Goal: Task Accomplishment & Management: Use online tool/utility

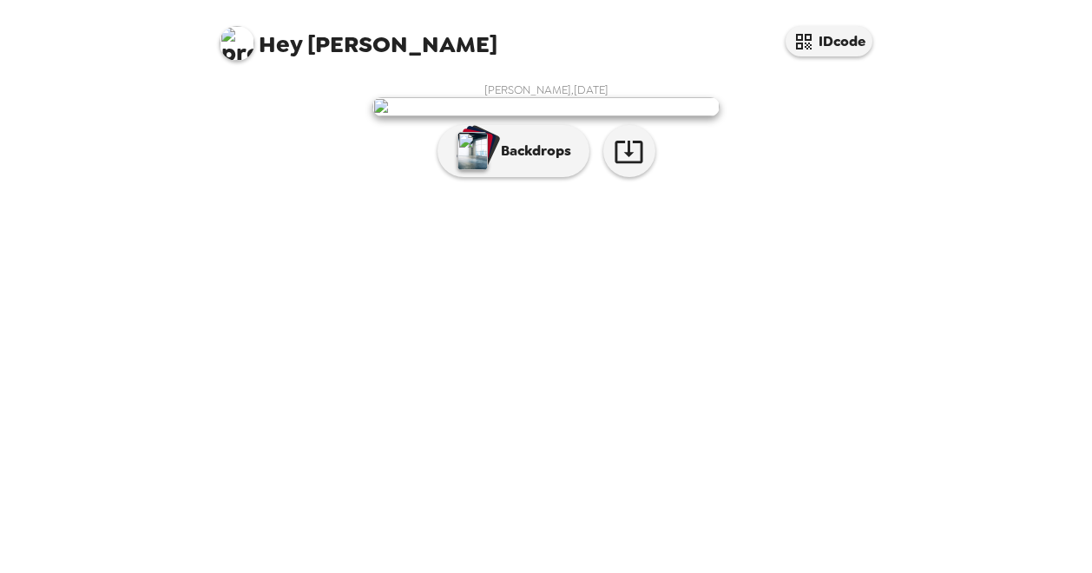
scroll to position [54, 0]
click at [542, 161] on p "Backdrops" at bounding box center [531, 151] width 79 height 21
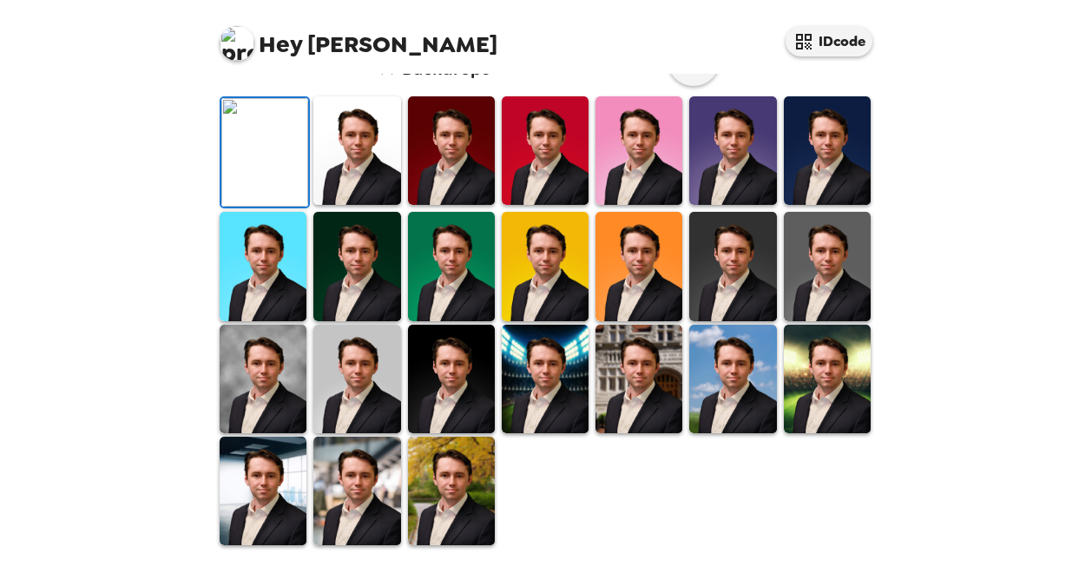
scroll to position [227, 0]
click at [366, 205] on img at bounding box center [356, 150] width 87 height 109
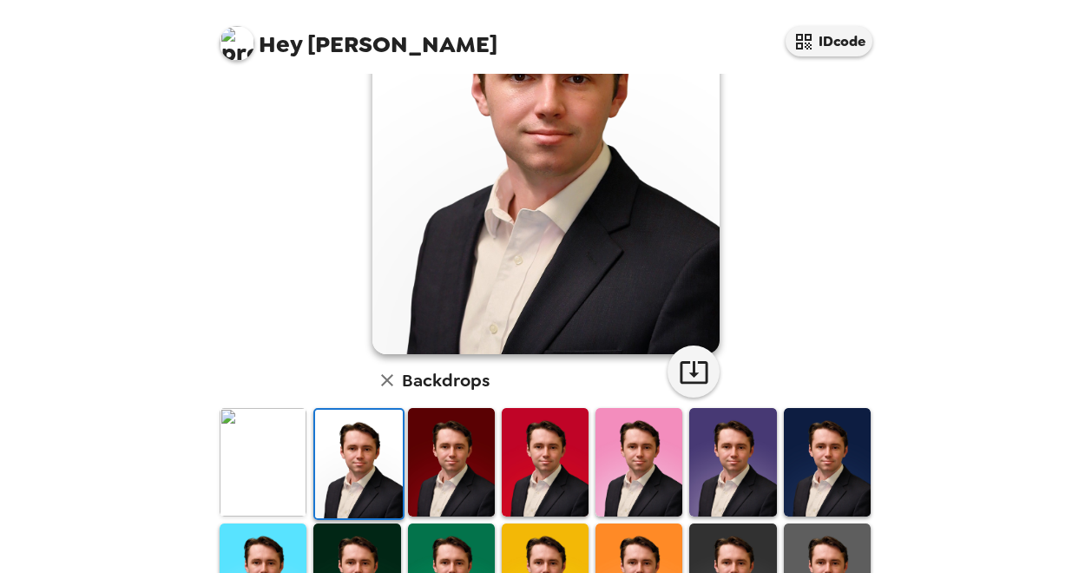
scroll to position [141, 0]
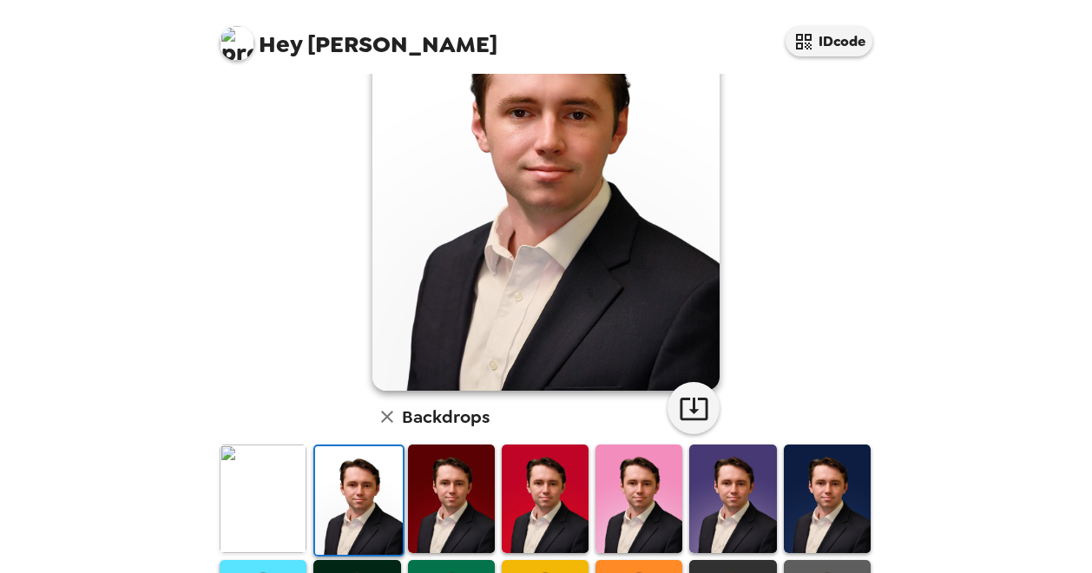
click at [481, 490] on img at bounding box center [451, 498] width 87 height 109
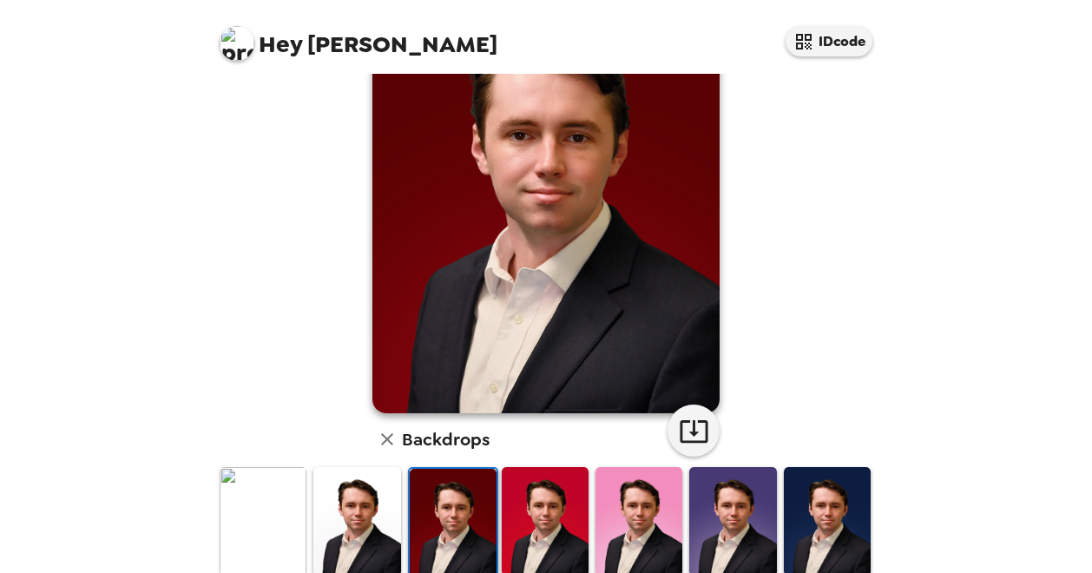
scroll to position [227, 0]
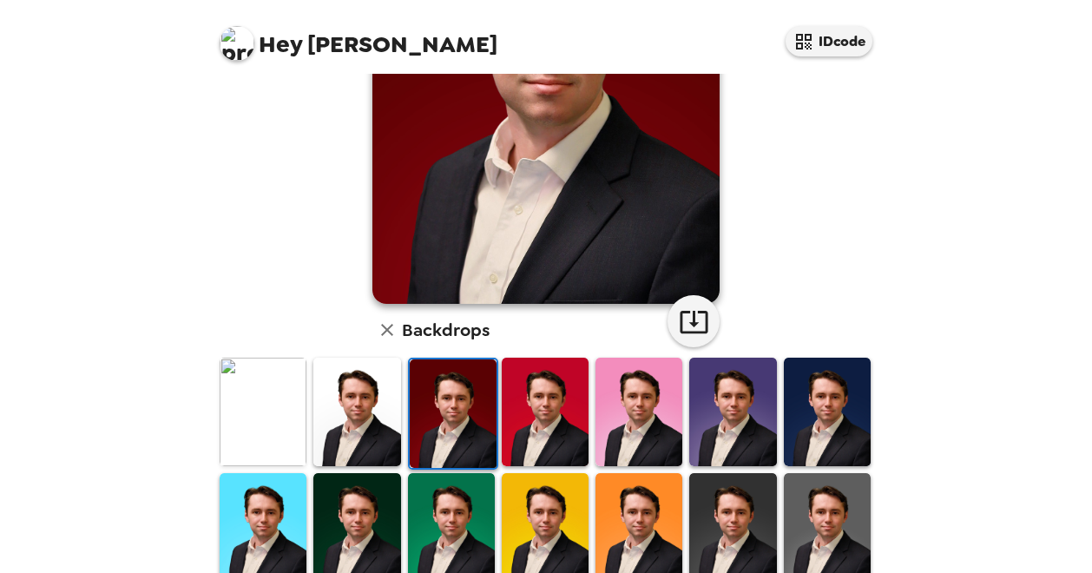
click at [748, 399] on img at bounding box center [732, 412] width 87 height 109
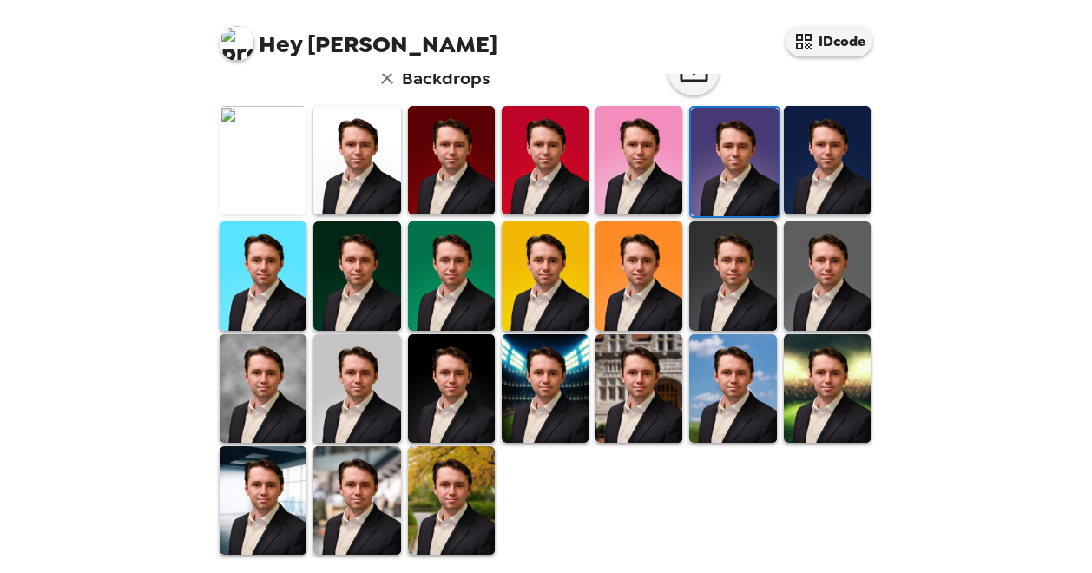
click at [646, 378] on img at bounding box center [638, 388] width 87 height 109
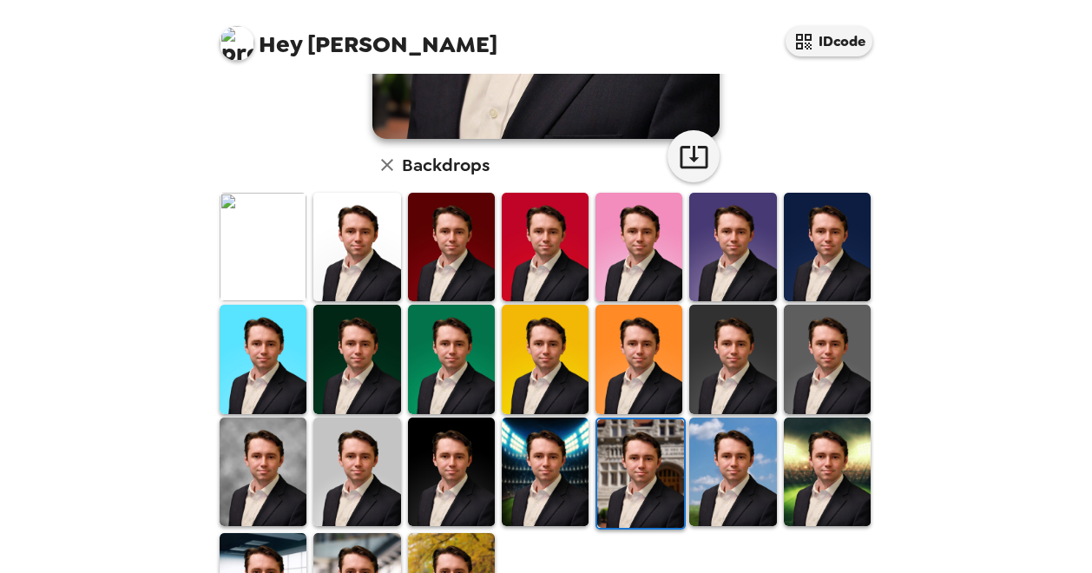
scroll to position [392, 0]
click at [592, 438] on div at bounding box center [639, 473] width 94 height 115
click at [562, 448] on img at bounding box center [545, 472] width 87 height 109
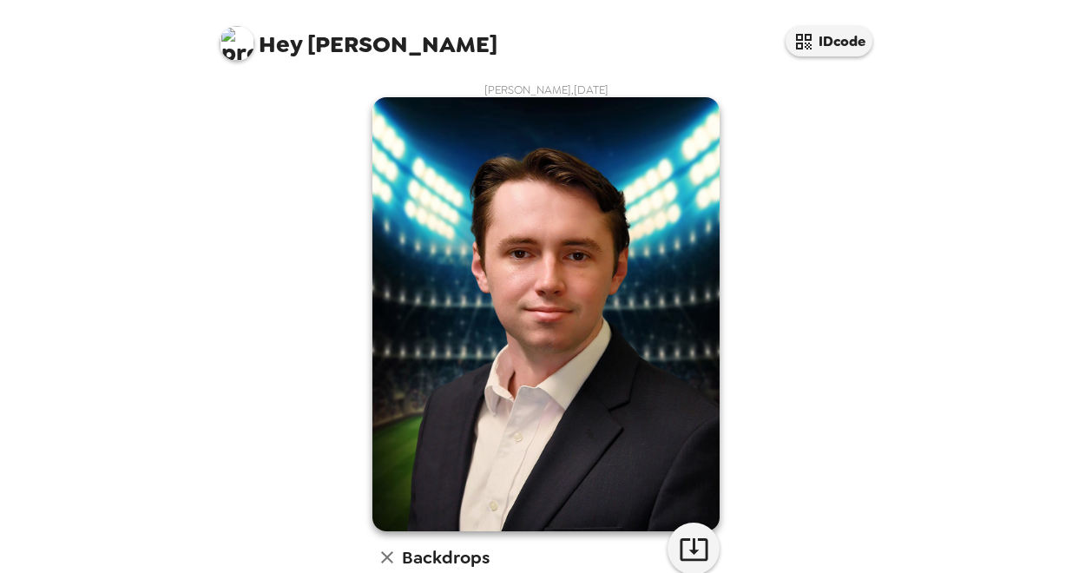
scroll to position [434, 0]
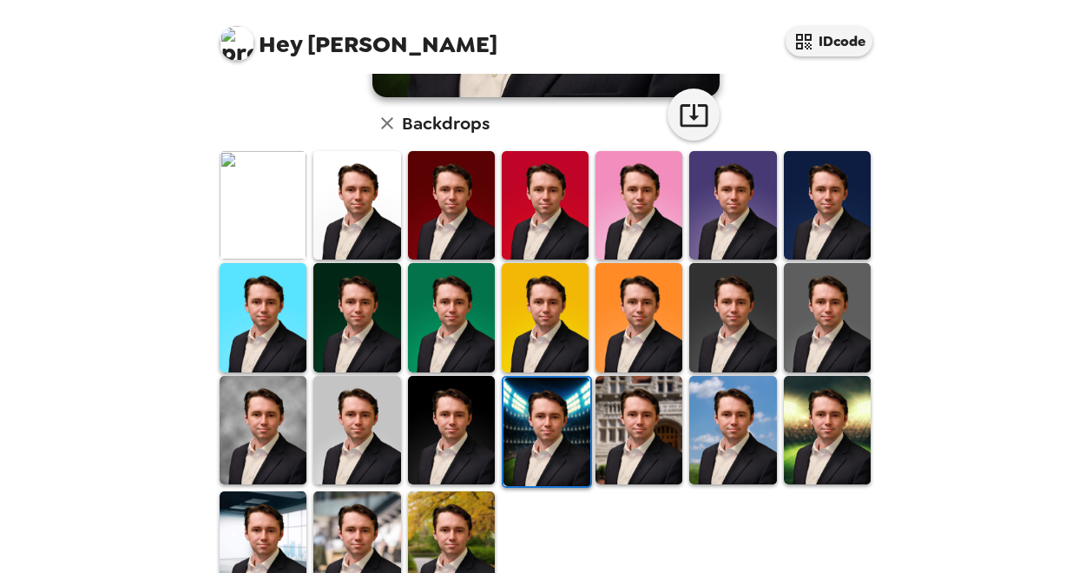
click at [267, 437] on img at bounding box center [263, 430] width 87 height 109
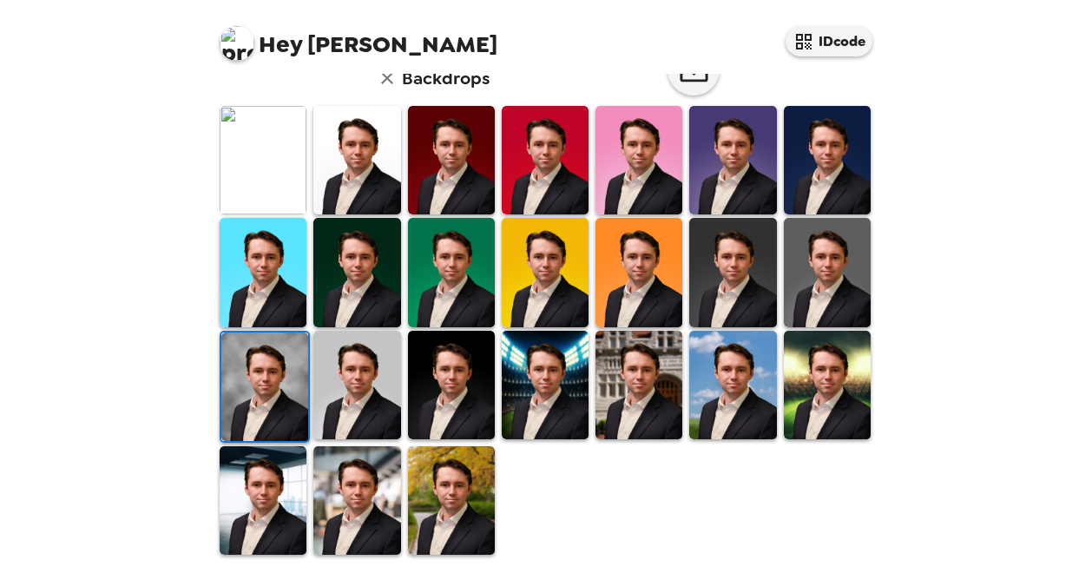
click at [819, 400] on img at bounding box center [827, 385] width 87 height 109
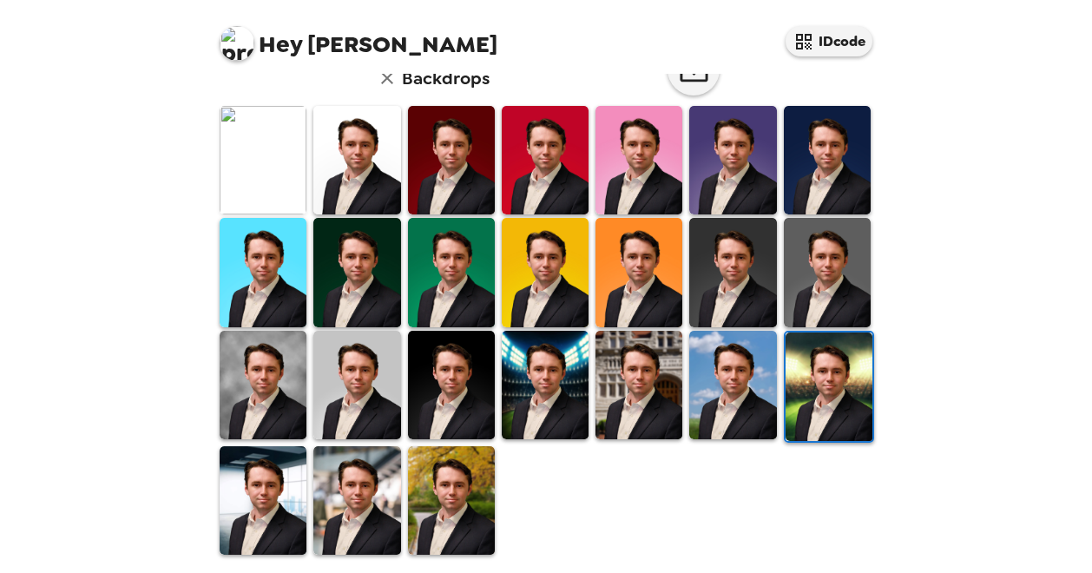
click at [436, 487] on img at bounding box center [451, 500] width 87 height 109
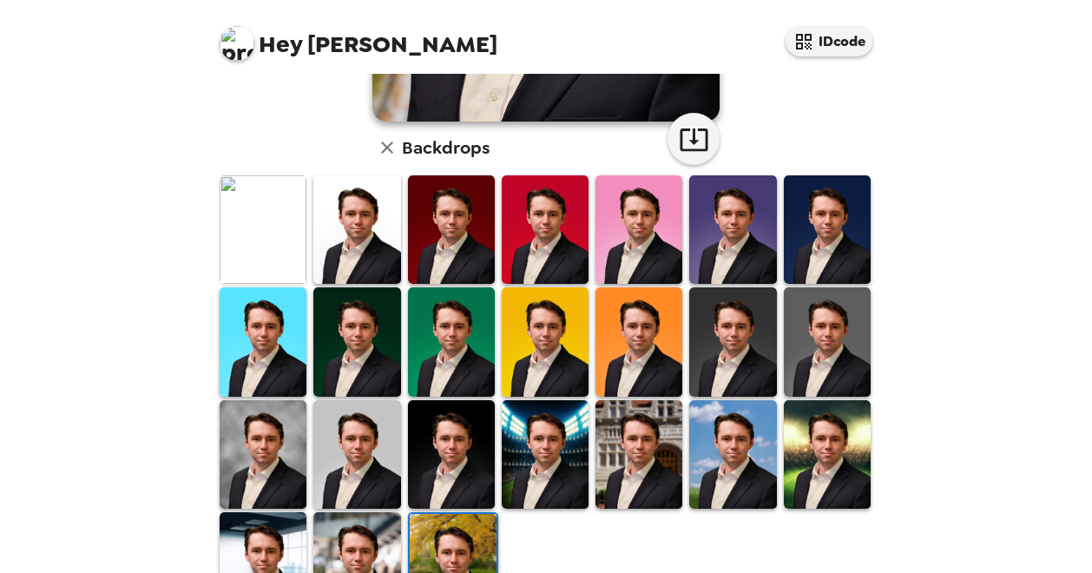
scroll to position [479, 0]
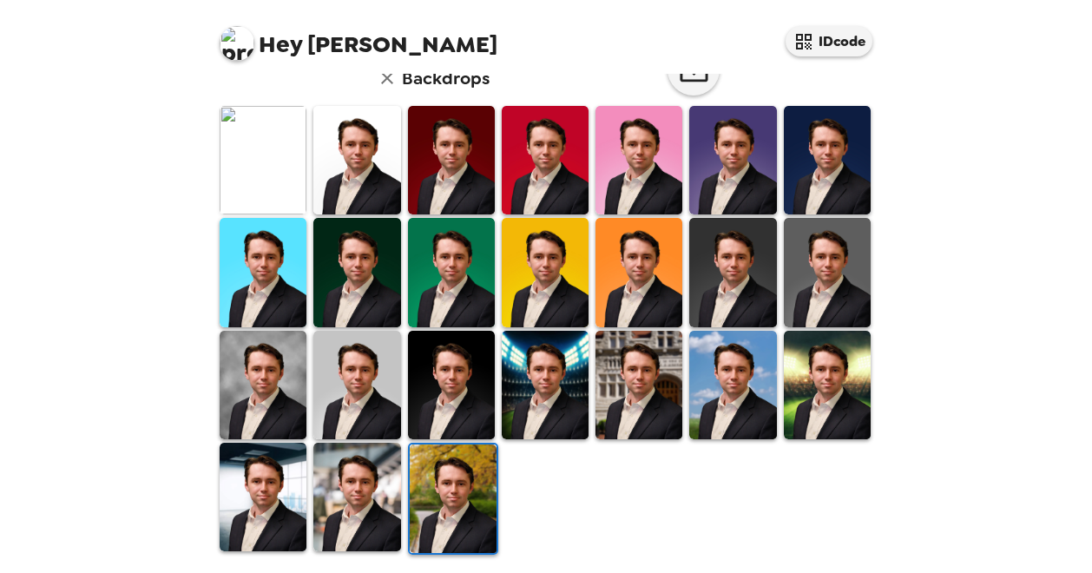
click at [523, 391] on img at bounding box center [545, 385] width 87 height 109
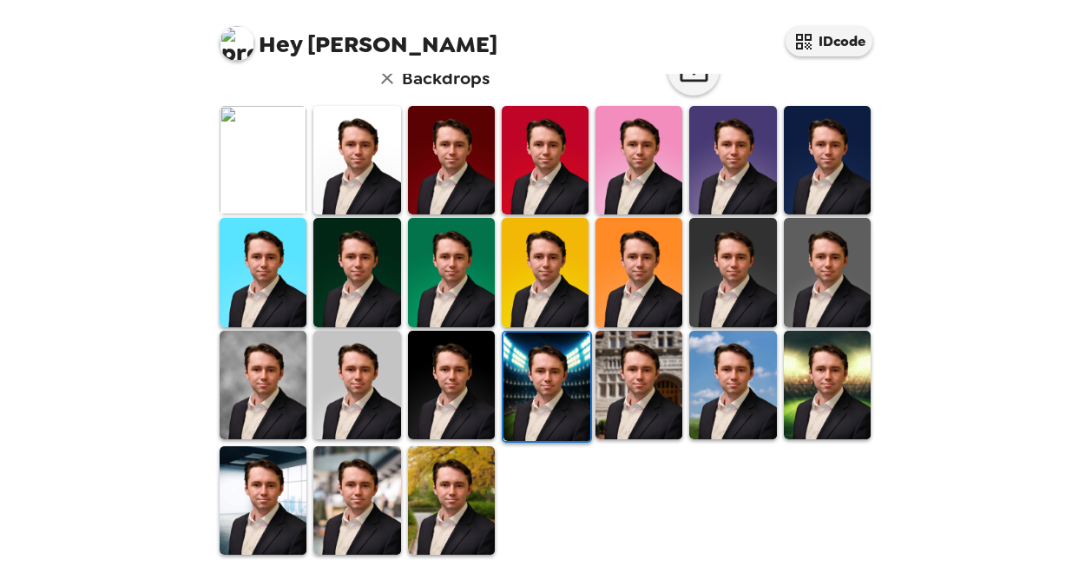
click at [345, 283] on img at bounding box center [356, 272] width 87 height 109
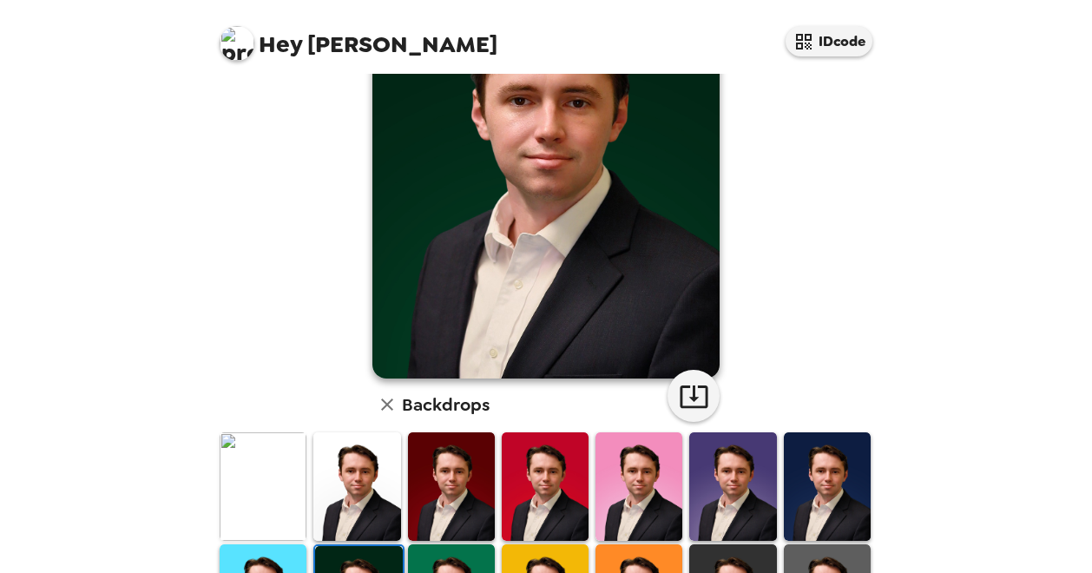
scroll to position [260, 0]
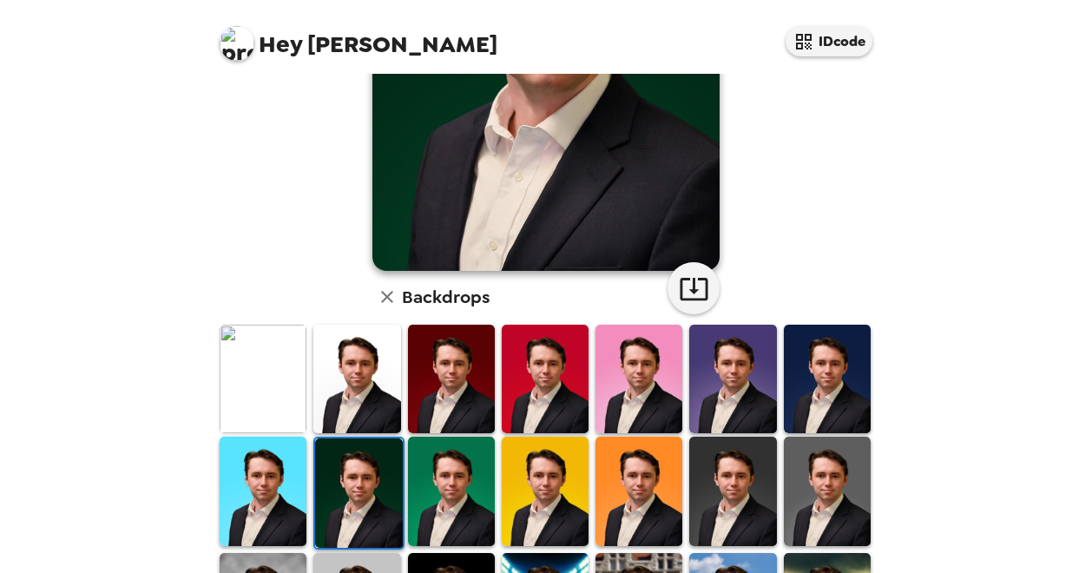
click at [472, 381] on img at bounding box center [451, 379] width 87 height 109
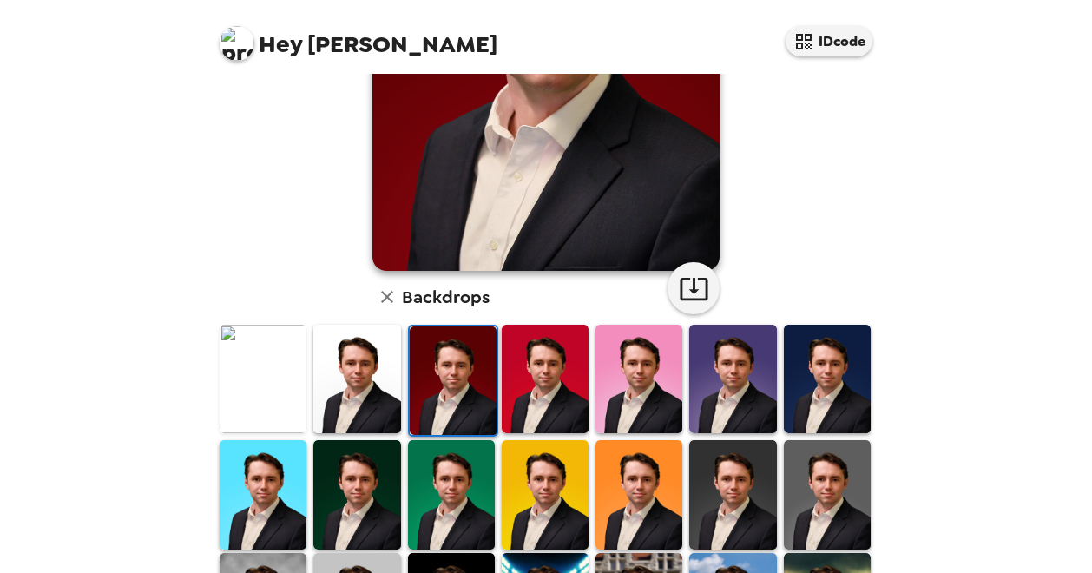
scroll to position [87, 0]
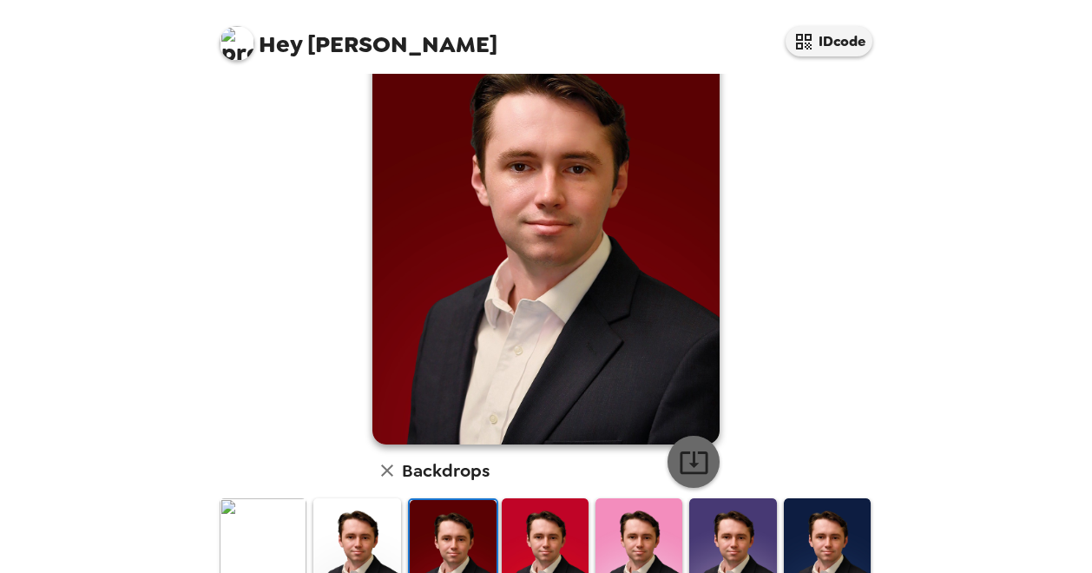
click at [692, 451] on icon "button" at bounding box center [694, 462] width 28 height 23
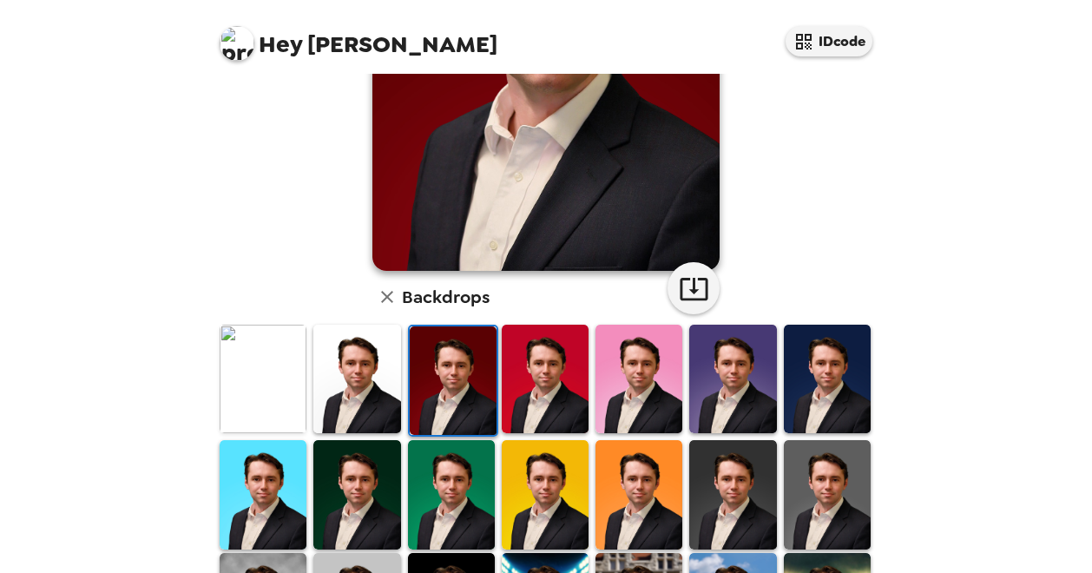
click at [370, 390] on img at bounding box center [356, 379] width 87 height 109
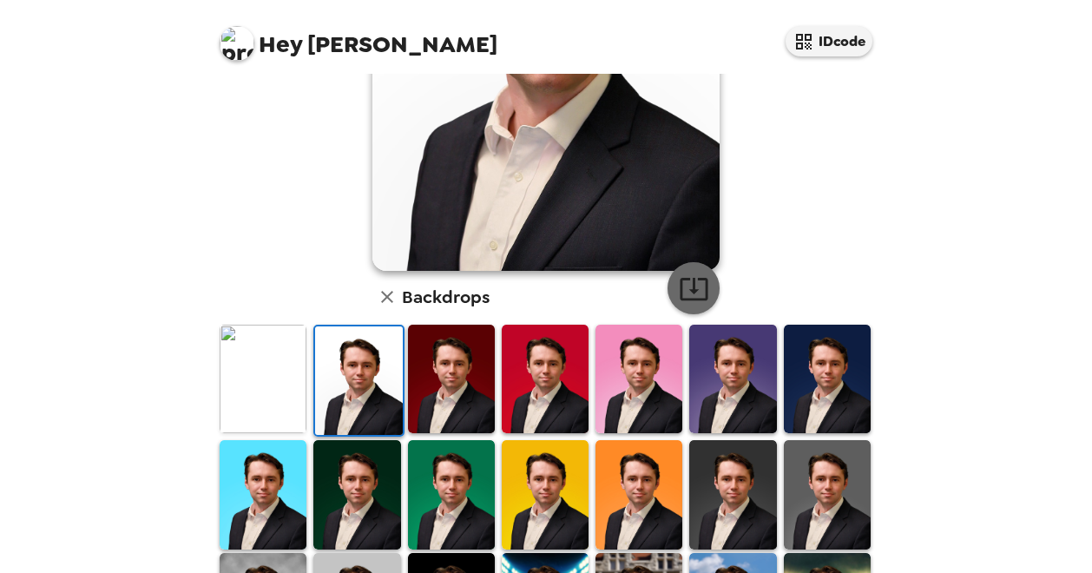
click at [679, 290] on icon "button" at bounding box center [694, 288] width 30 height 30
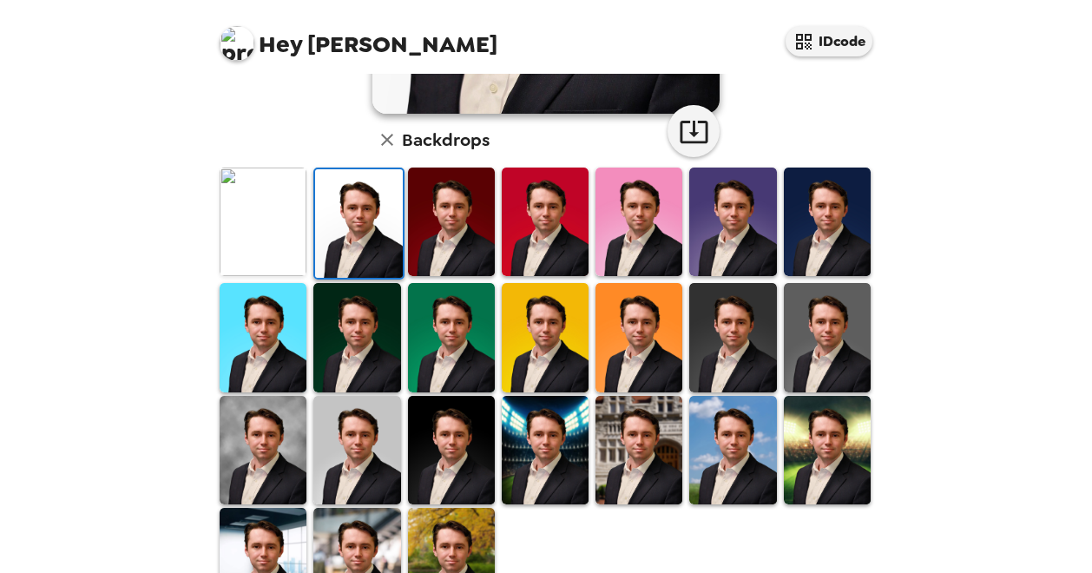
scroll to position [434, 0]
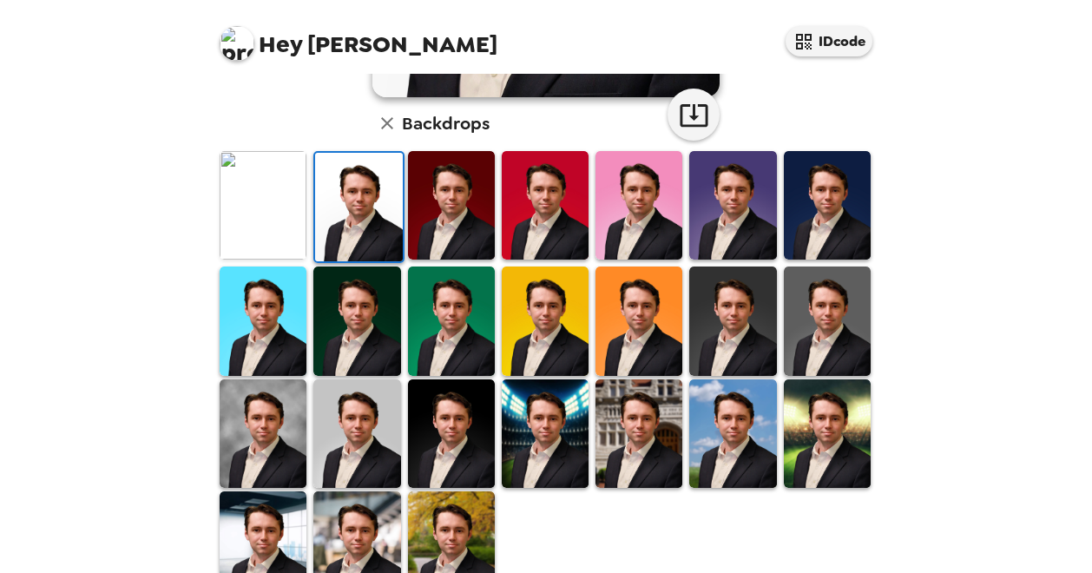
click at [454, 527] on img at bounding box center [451, 545] width 87 height 109
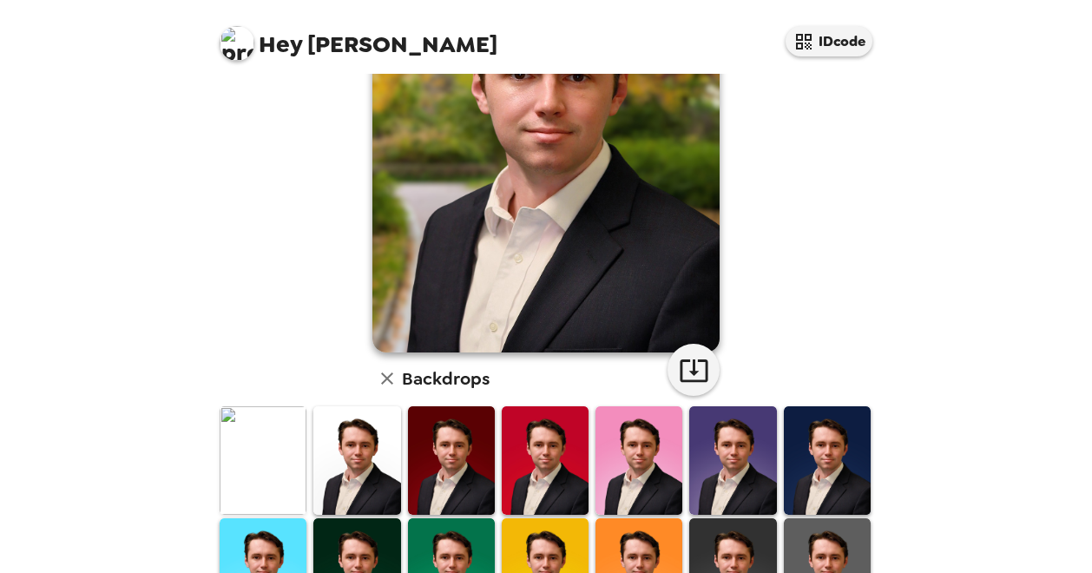
scroll to position [174, 0]
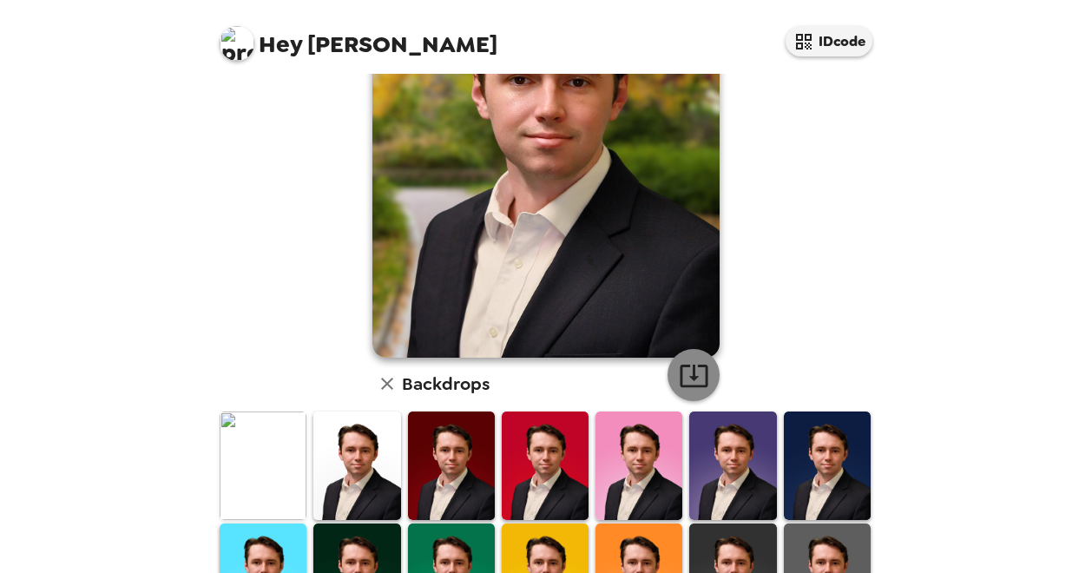
click at [687, 369] on icon "button" at bounding box center [694, 376] width 28 height 23
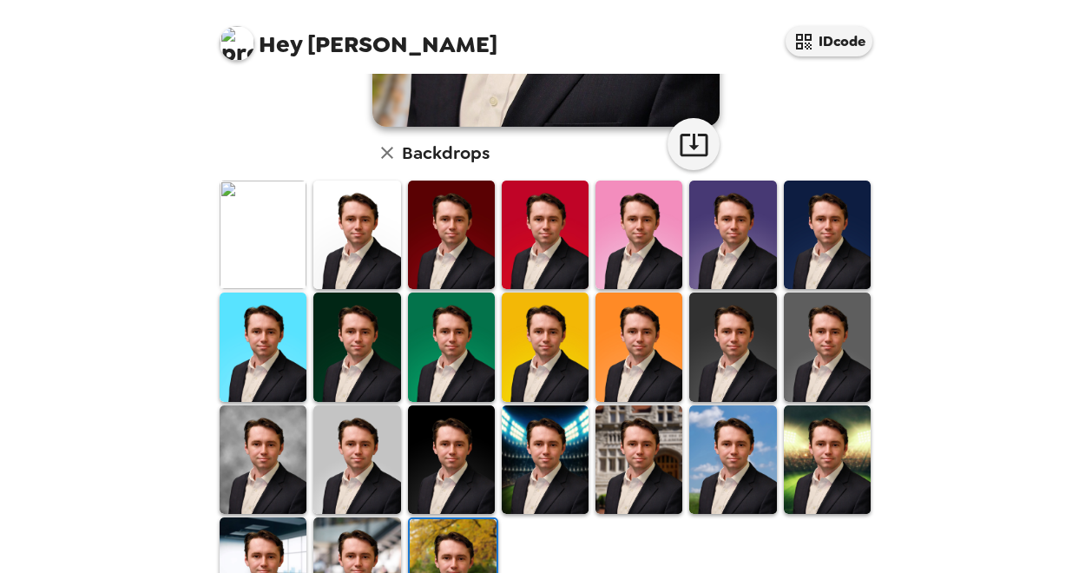
scroll to position [479, 0]
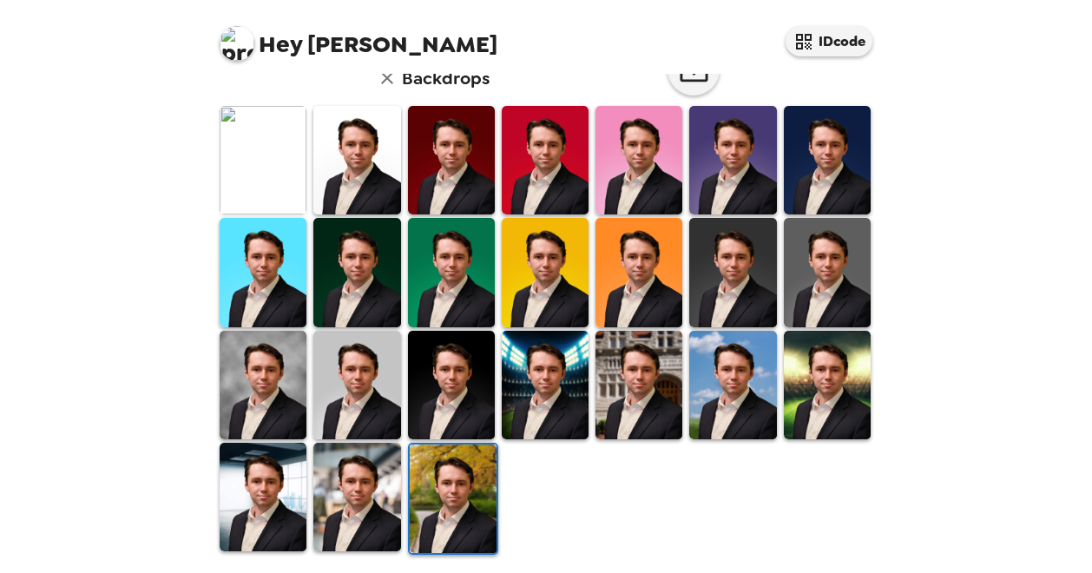
click at [272, 390] on img at bounding box center [263, 385] width 87 height 109
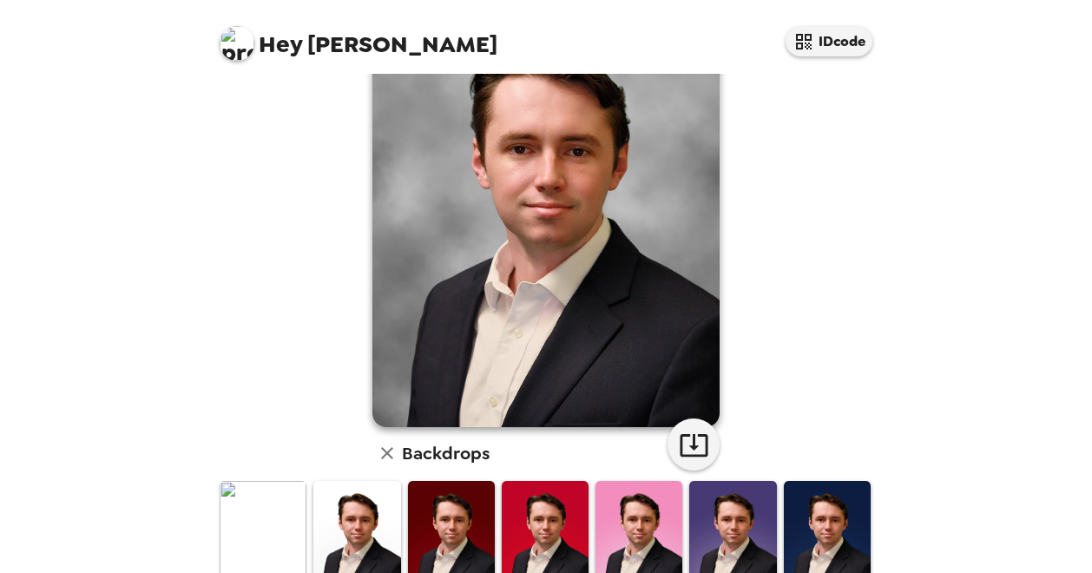
scroll to position [131, 0]
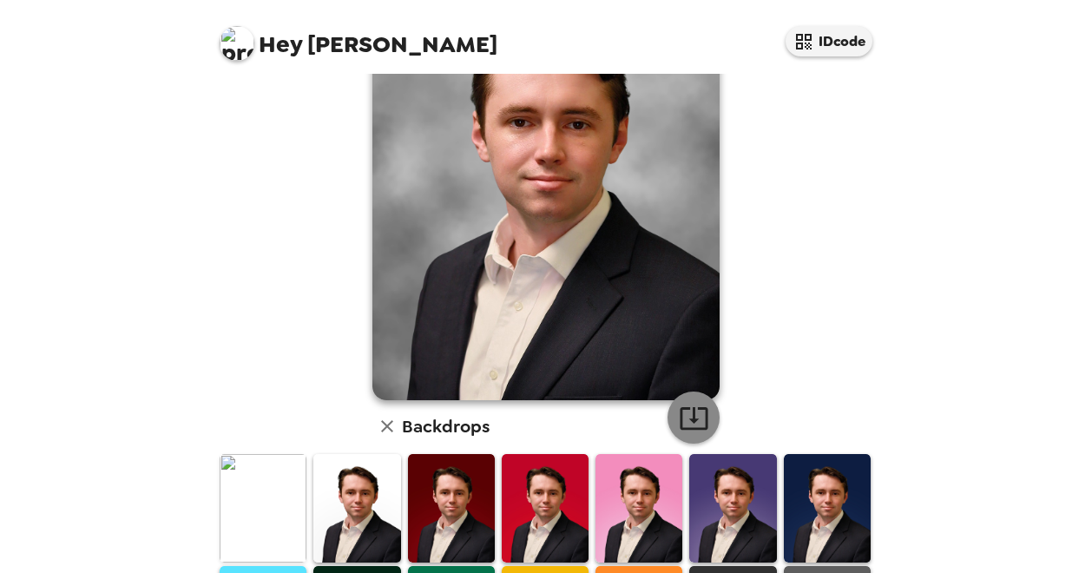
click at [682, 405] on icon "button" at bounding box center [694, 418] width 30 height 30
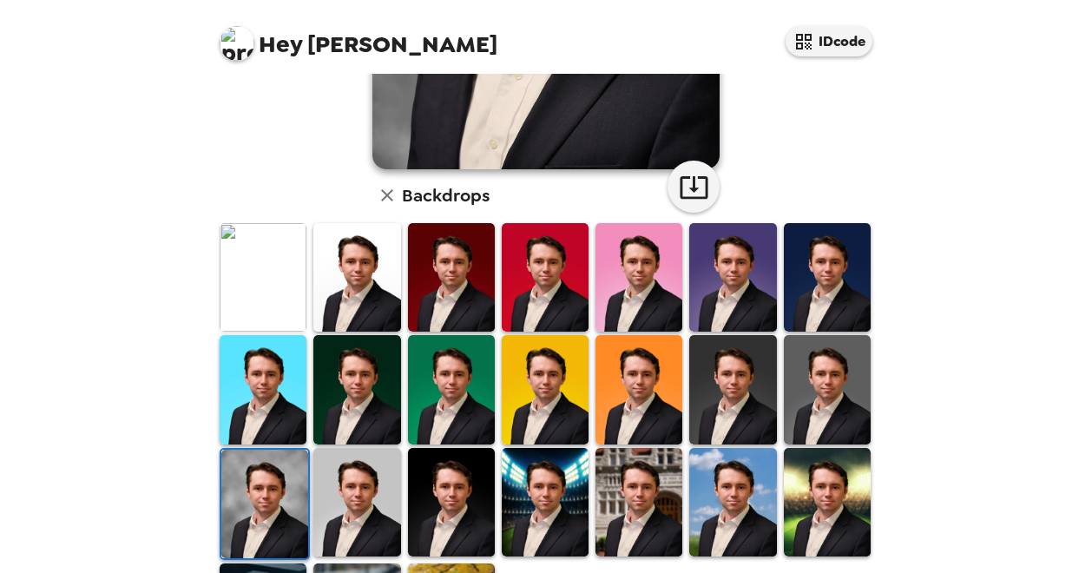
scroll to position [391, 0]
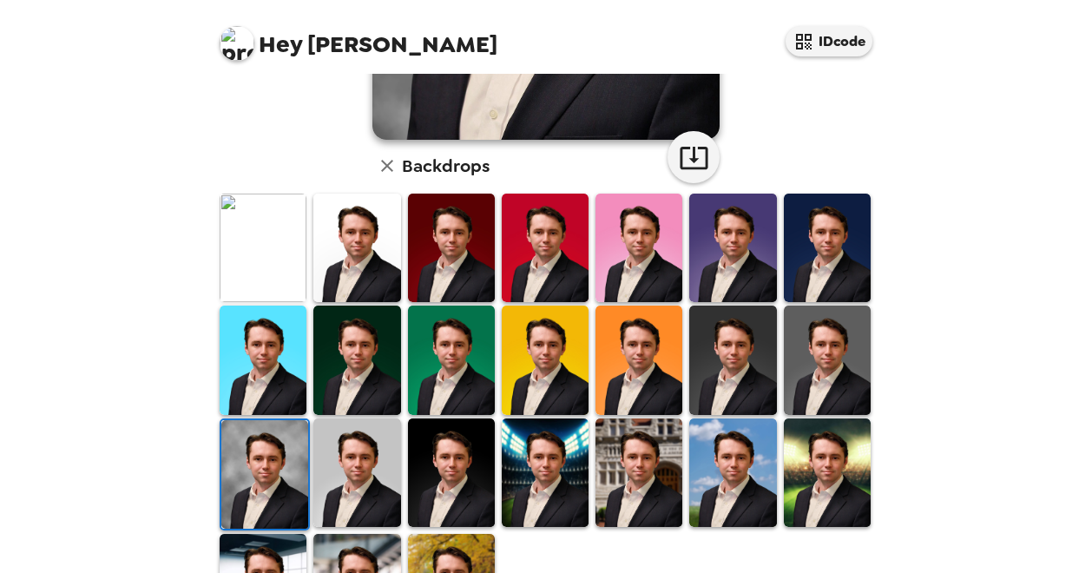
click at [464, 439] on img at bounding box center [451, 472] width 87 height 109
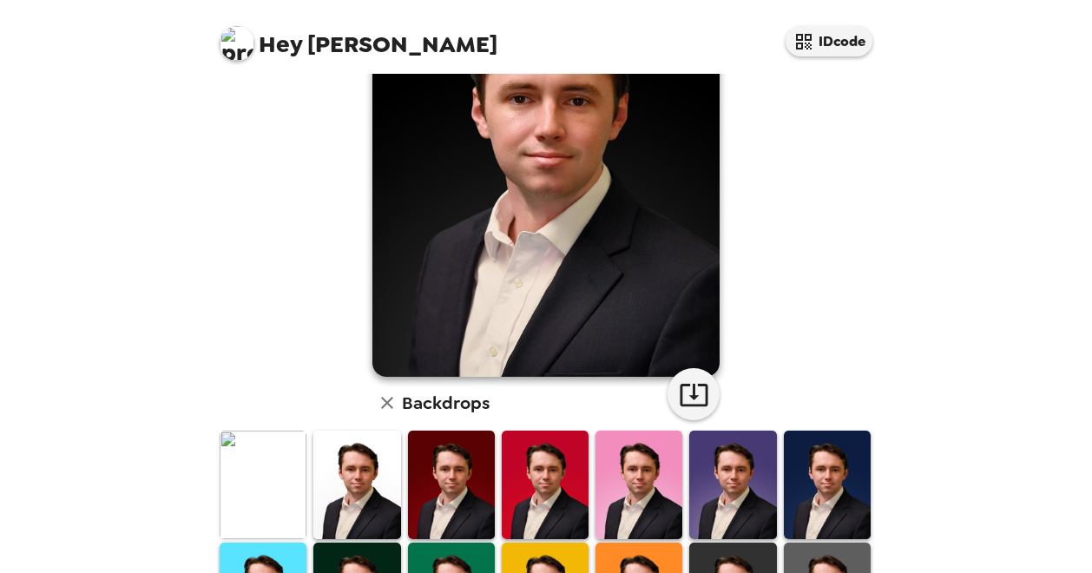
scroll to position [218, 0]
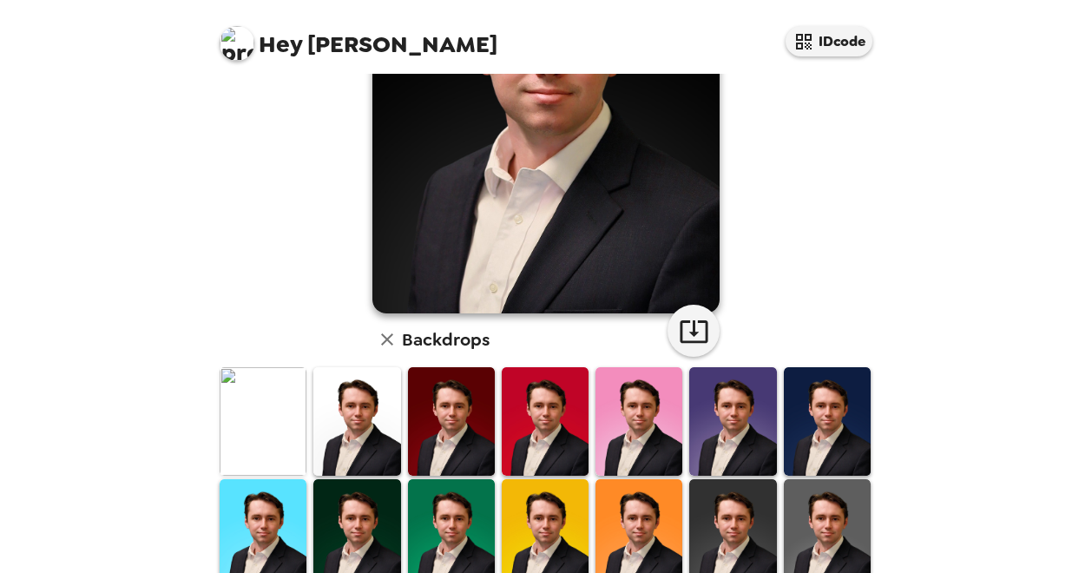
click at [285, 424] on img at bounding box center [263, 421] width 87 height 109
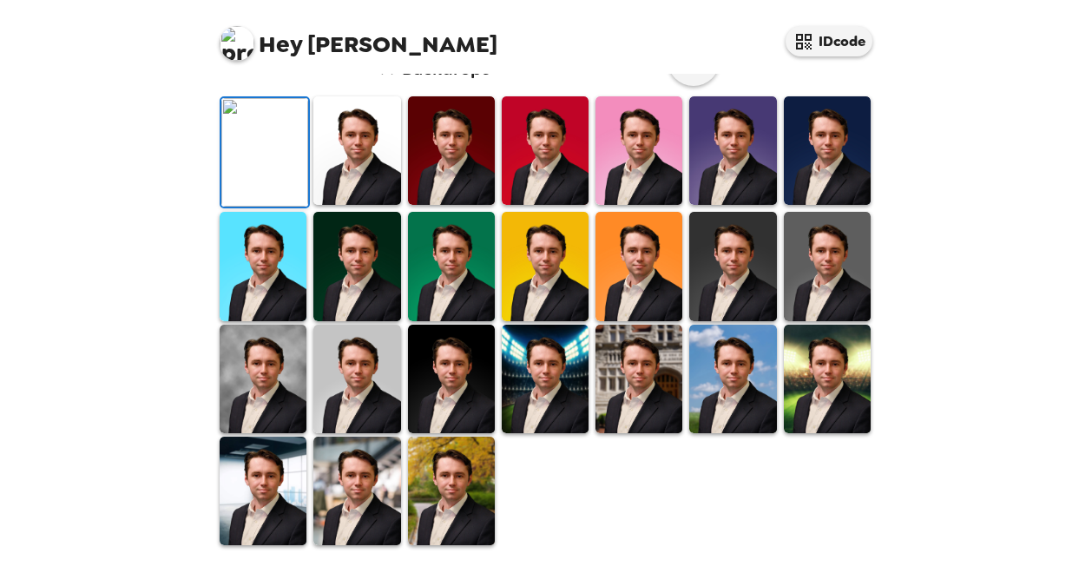
scroll to position [347, 0]
click at [738, 320] on img at bounding box center [732, 266] width 87 height 109
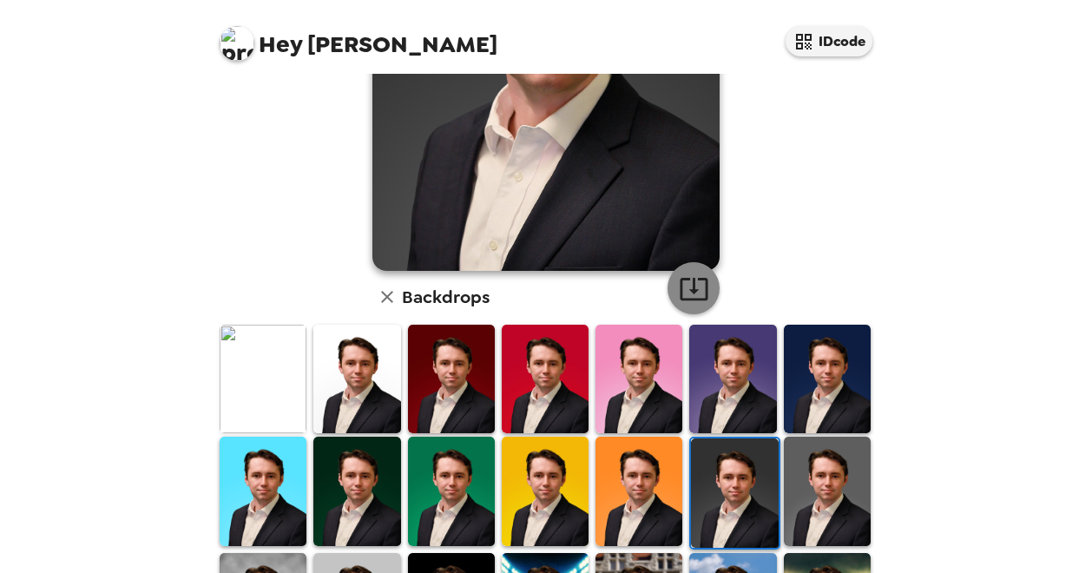
click at [701, 291] on icon "button" at bounding box center [694, 289] width 28 height 23
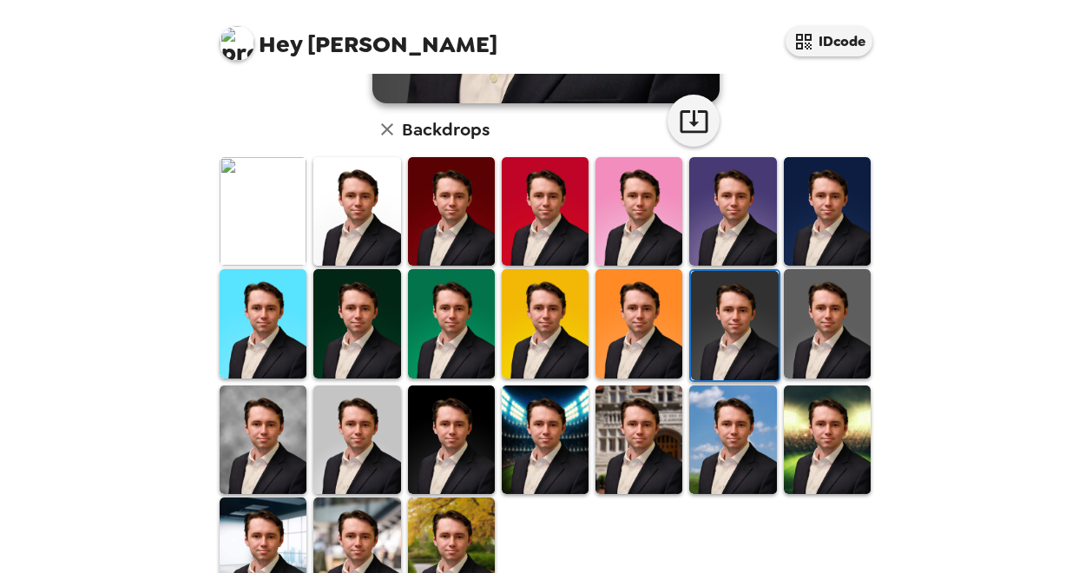
scroll to position [434, 0]
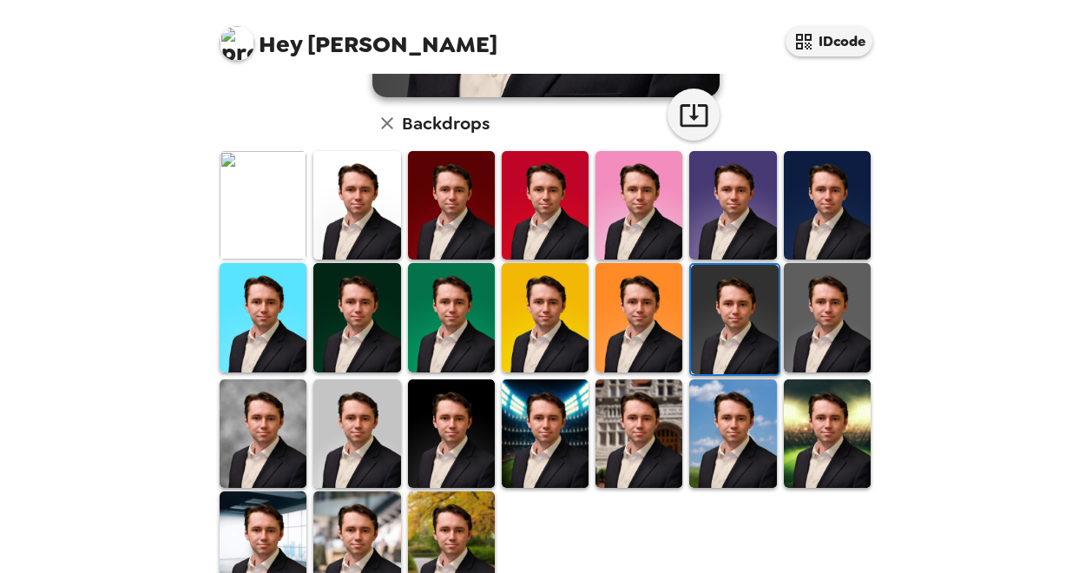
click at [822, 324] on img at bounding box center [827, 317] width 87 height 109
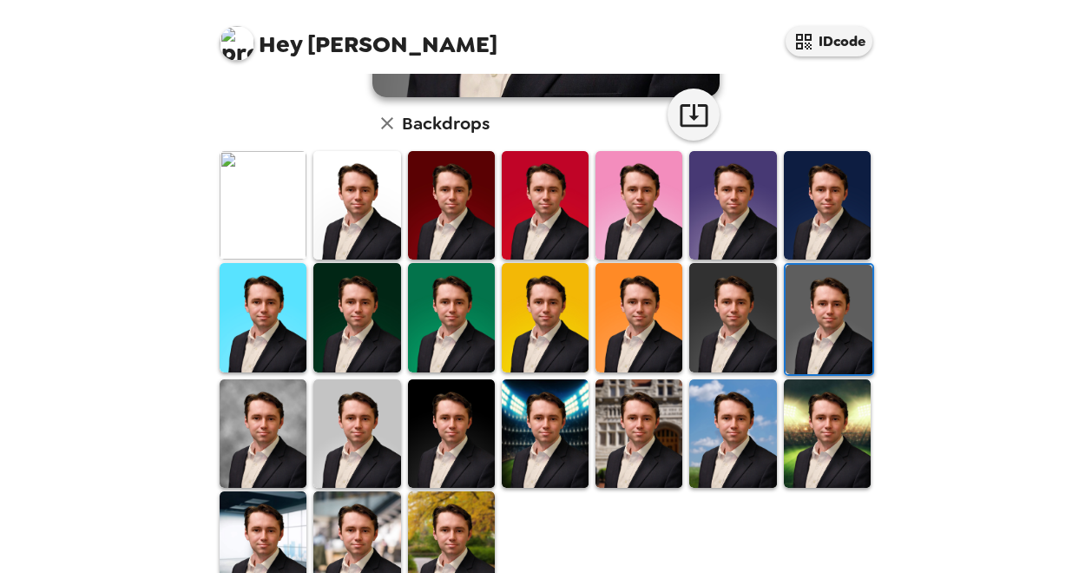
click at [832, 319] on img at bounding box center [829, 319] width 87 height 109
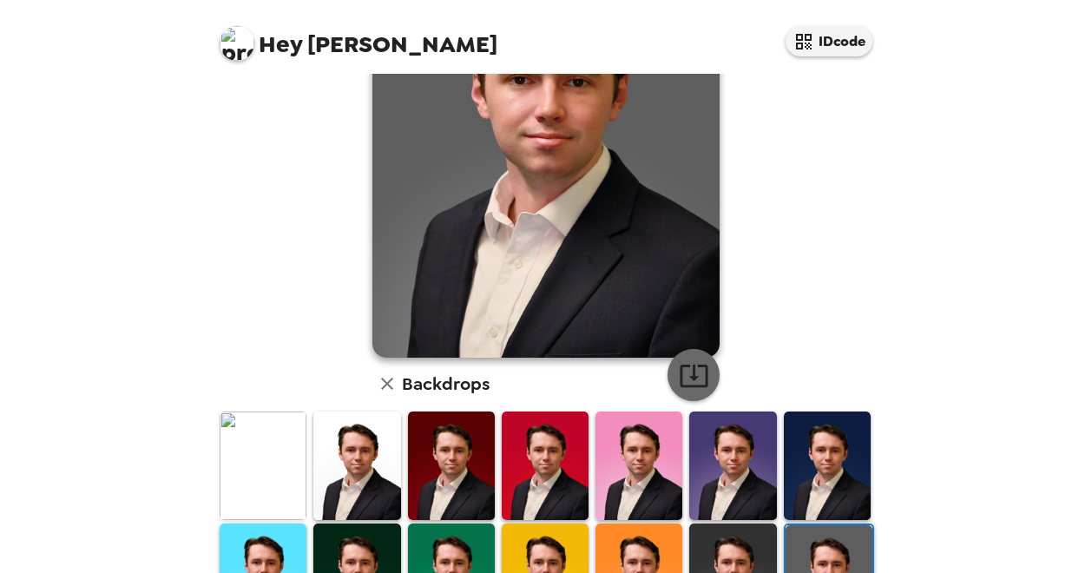
click at [693, 380] on icon "button" at bounding box center [694, 375] width 30 height 30
click at [276, 303] on div "Curtis Wiltsey , 09-26-2025 Backdrops" at bounding box center [546, 385] width 660 height 953
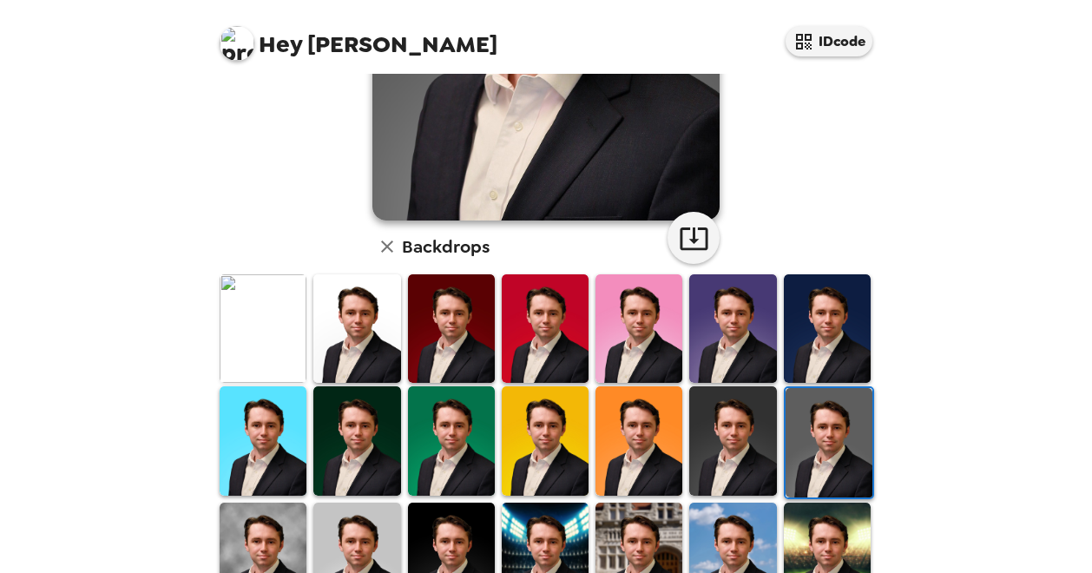
scroll to position [306, 0]
